Goal: Check status: Check status

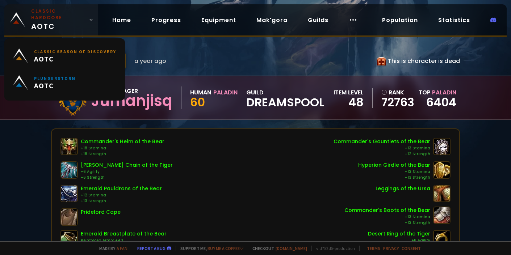
click at [60, 16] on span "Classic Hardcore AOTC" at bounding box center [58, 20] width 55 height 24
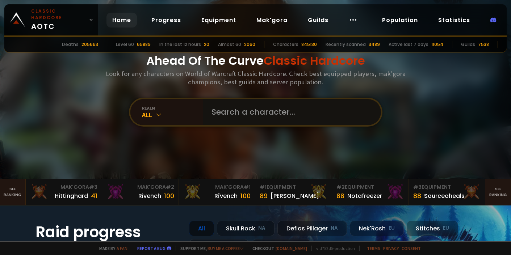
click at [232, 117] on input "text" at bounding box center [289, 112] width 165 height 26
type input "germanaka"
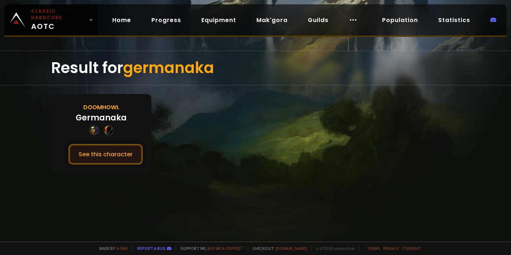
click at [115, 153] on button "See this character" at bounding box center [105, 154] width 74 height 21
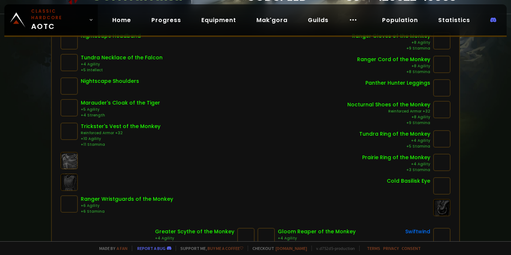
scroll to position [109, 0]
